Goal: Transaction & Acquisition: Purchase product/service

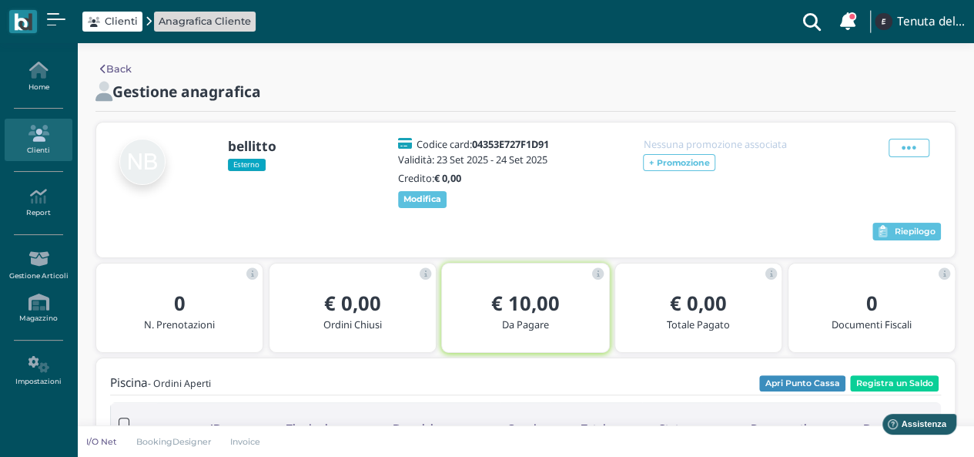
click at [136, 19] on span "Clienti" at bounding box center [121, 21] width 33 height 15
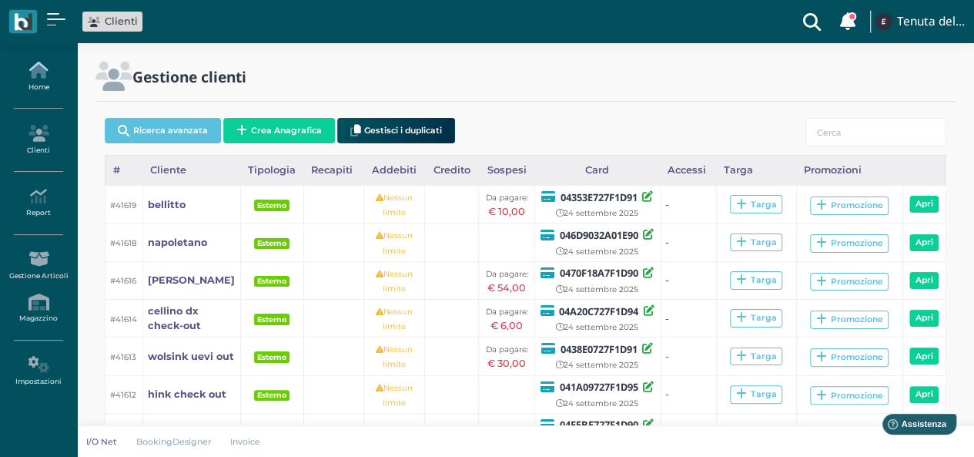
click at [51, 85] on link "Home" at bounding box center [38, 76] width 67 height 42
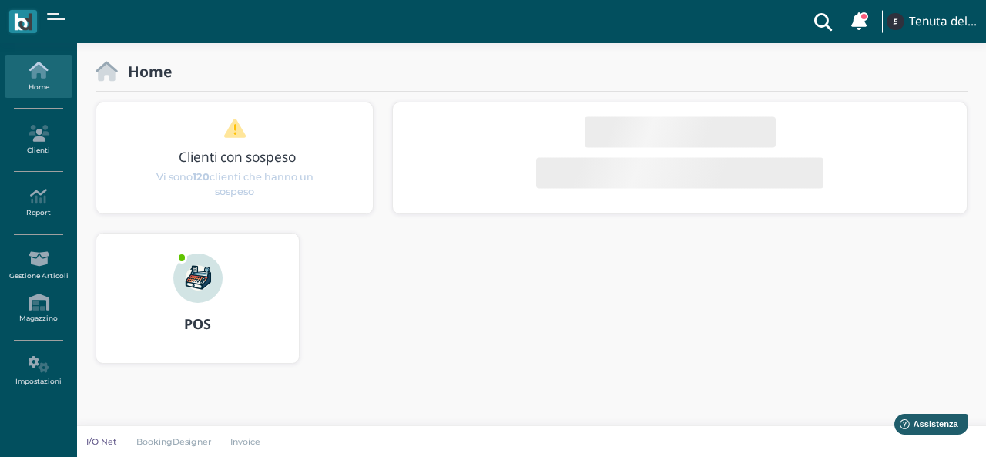
click at [217, 307] on div "POS" at bounding box center [197, 324] width 203 height 43
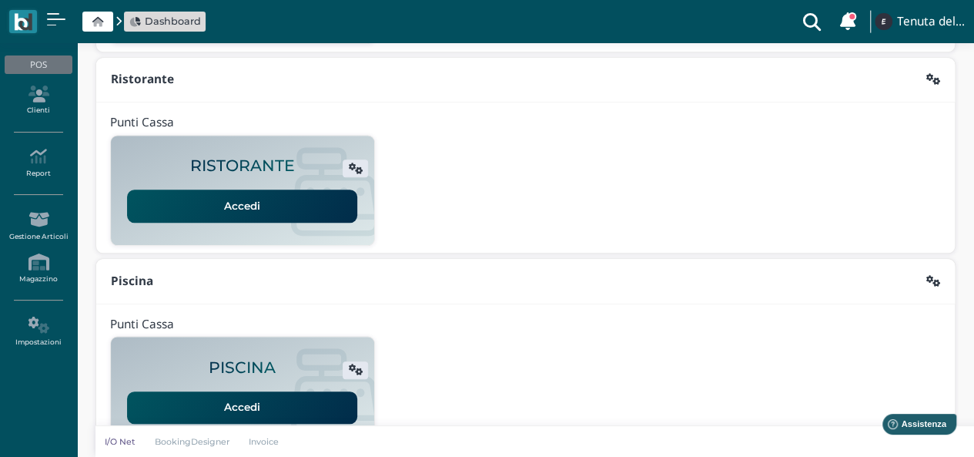
scroll to position [394, 0]
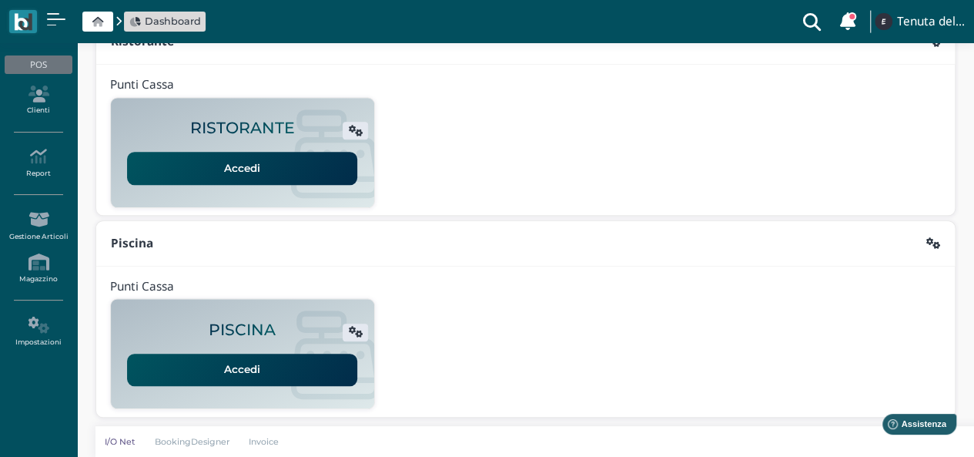
click at [243, 367] on link "Accedi" at bounding box center [242, 370] width 230 height 32
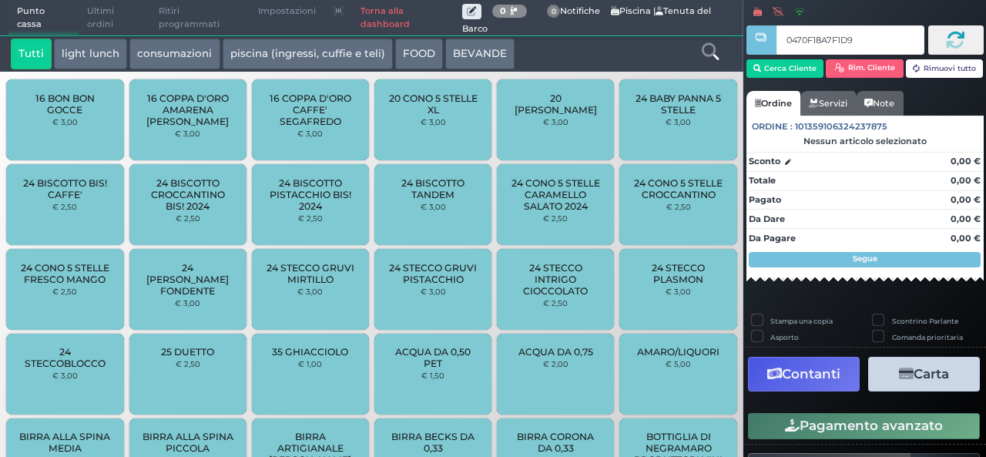
type input "0470F18A7F1D90"
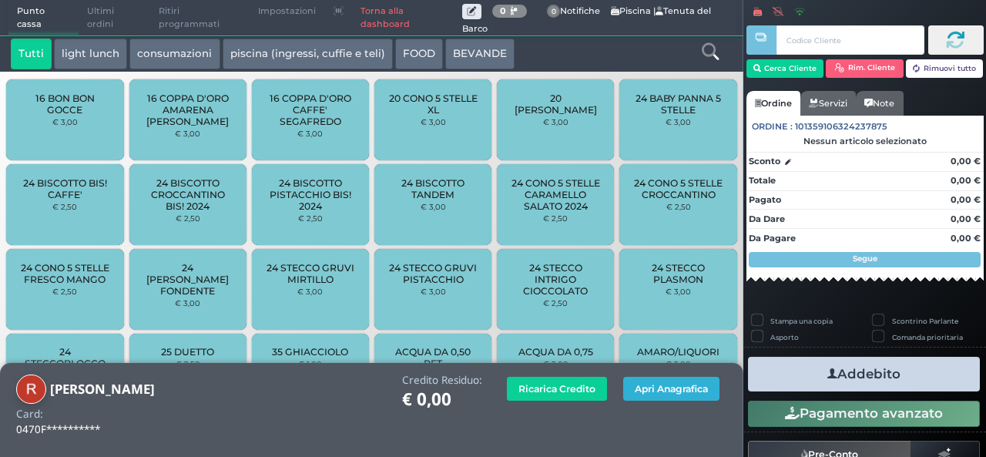
click at [677, 391] on button "Apri Anagrafica" at bounding box center [671, 389] width 96 height 24
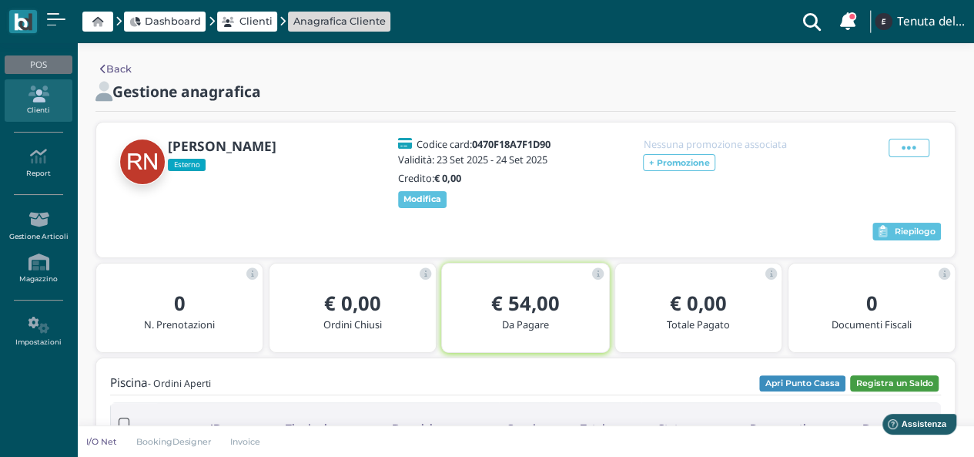
click at [904, 388] on button "Registra un Saldo" at bounding box center [894, 383] width 89 height 17
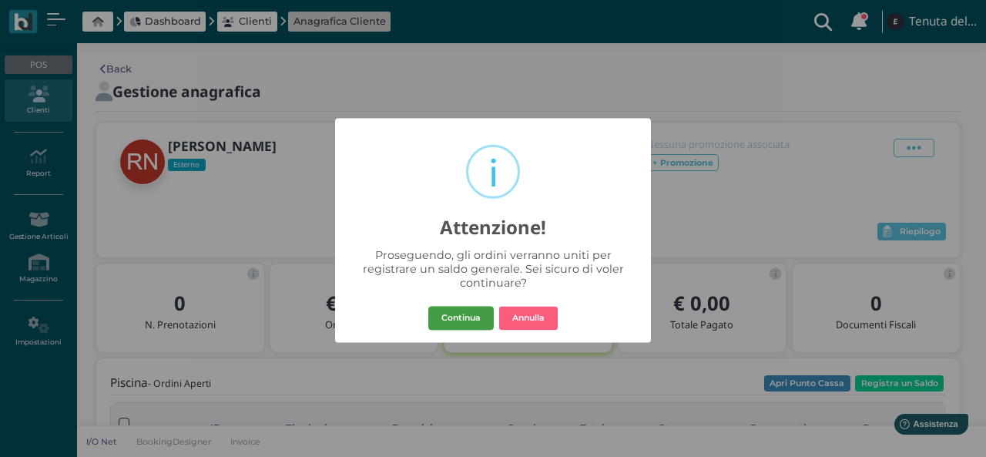
click at [447, 321] on button "Continua" at bounding box center [460, 318] width 65 height 25
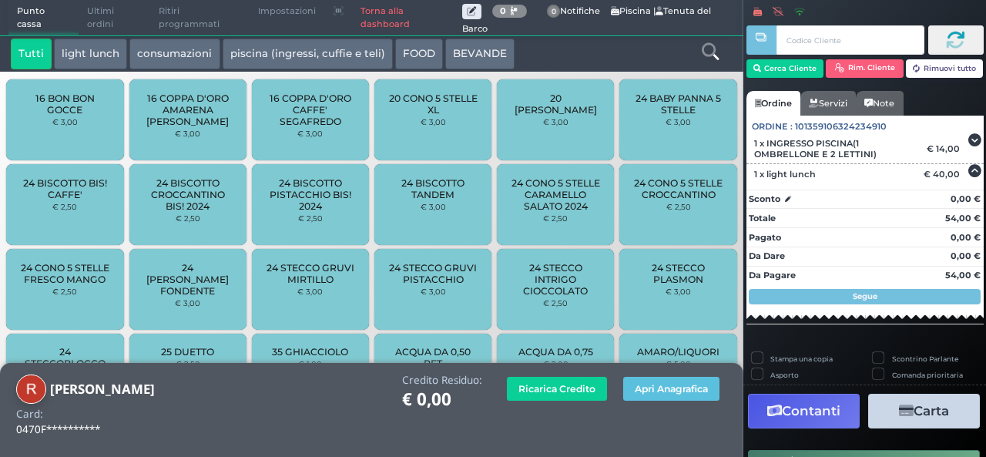
click at [899, 407] on icon "button" at bounding box center [906, 410] width 15 height 13
